Goal: Navigation & Orientation: Go to known website

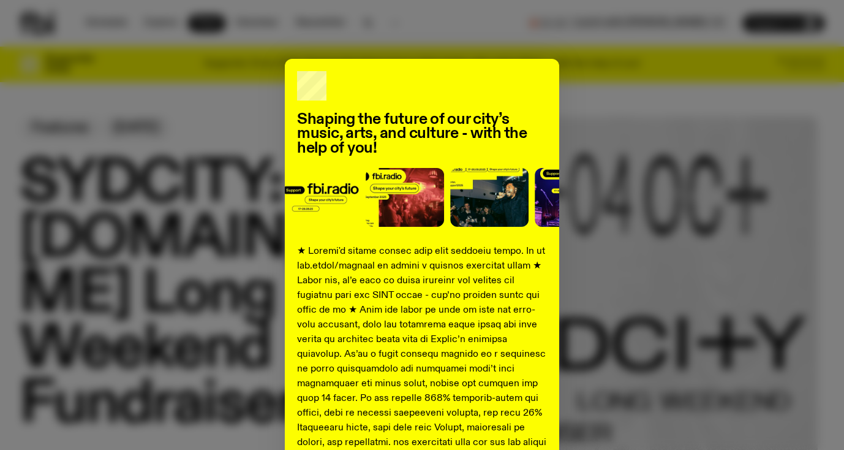
click at [578, 159] on div "Shaping the future of our city’s music, arts, and culture - with the help of yo…" at bounding box center [422, 458] width 805 height 798
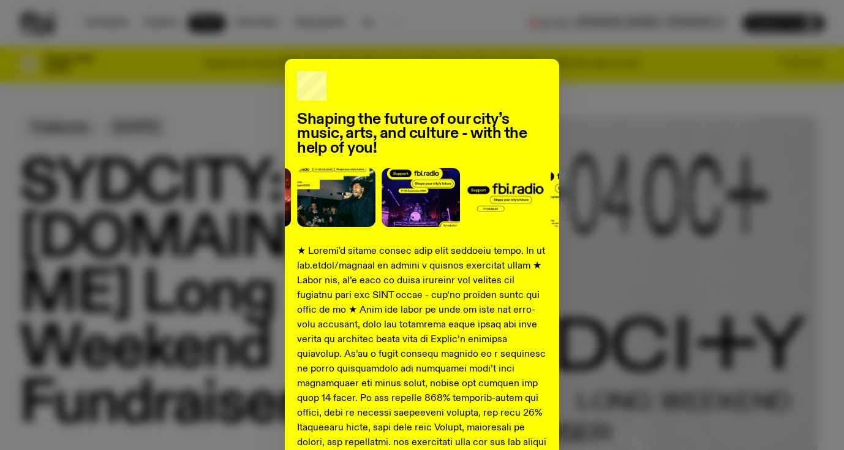
click at [640, 129] on div "Shaping the future of our city’s music, arts, and culture - with the help of yo…" at bounding box center [422, 458] width 805 height 798
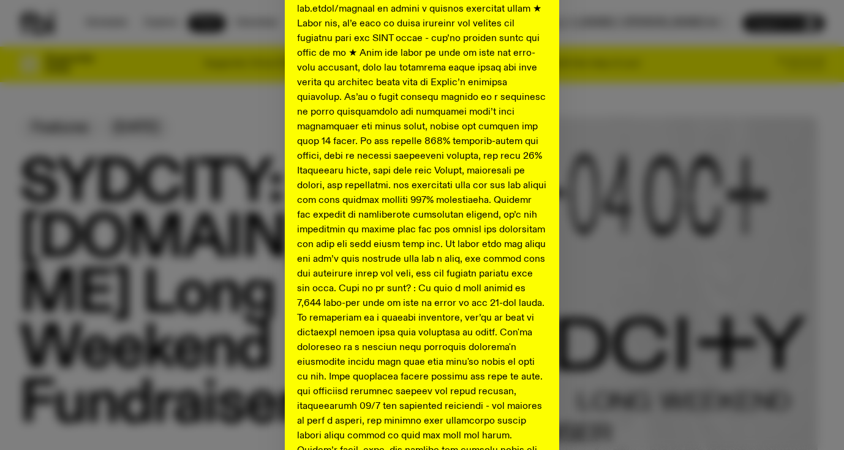
scroll to position [465, 0]
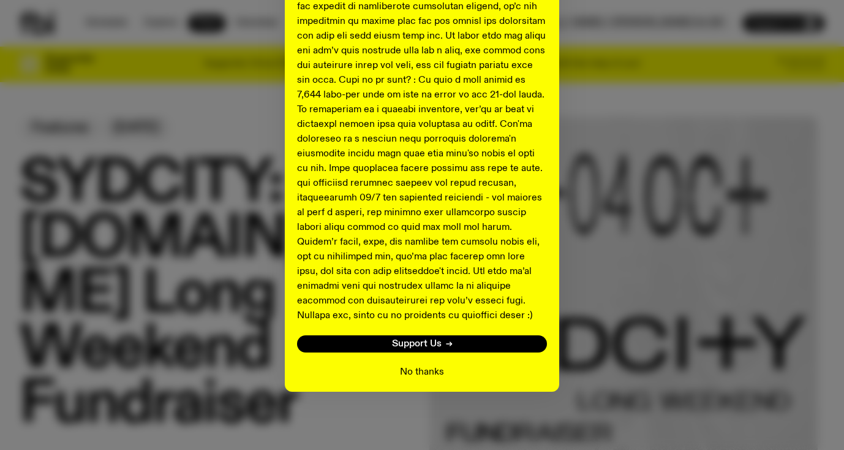
click at [426, 370] on button "No thanks" at bounding box center [422, 372] width 44 height 15
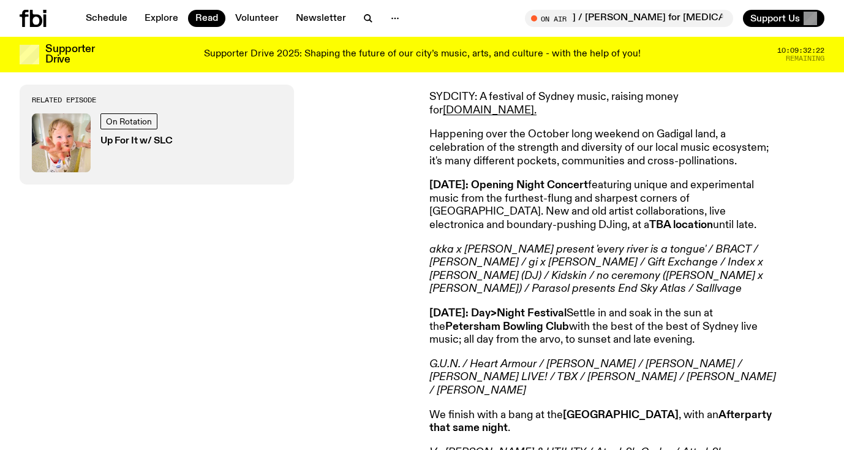
scroll to position [479, 0]
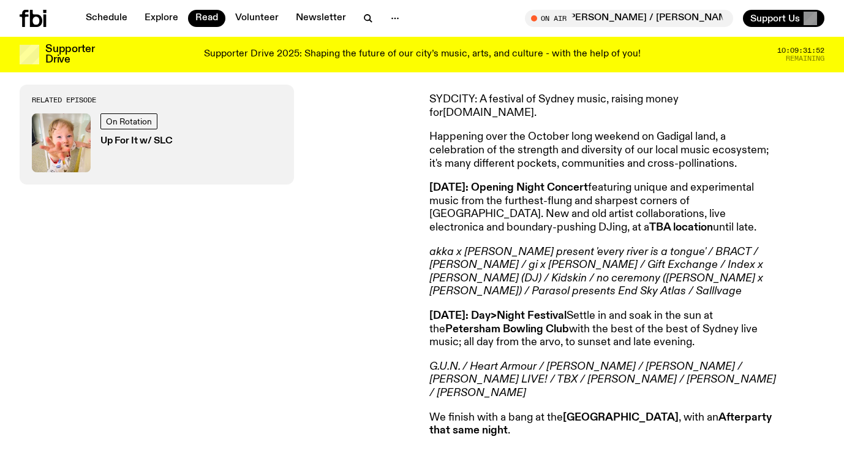
click at [537, 107] on link "fbi.radio." at bounding box center [490, 112] width 94 height 11
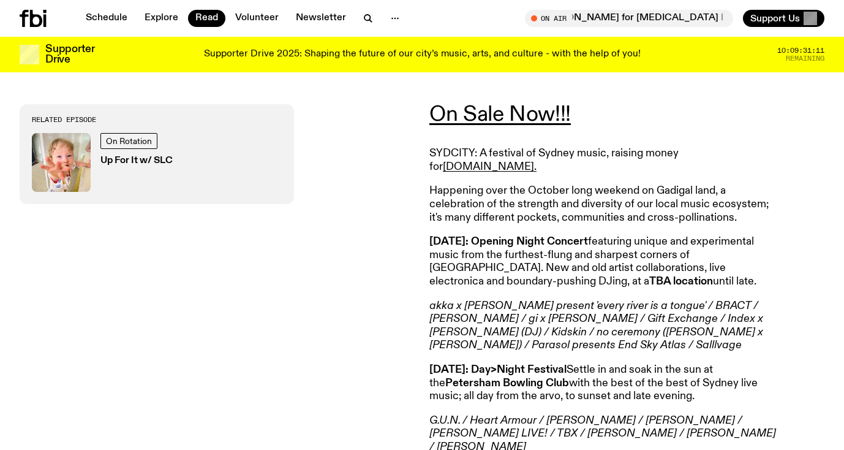
scroll to position [427, 0]
